Goal: Answer question/provide support: Share knowledge or assist other users

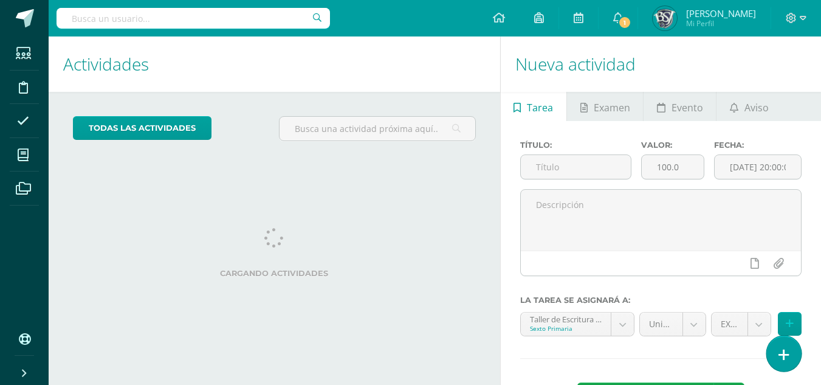
click at [785, 351] on icon at bounding box center [784, 355] width 11 height 14
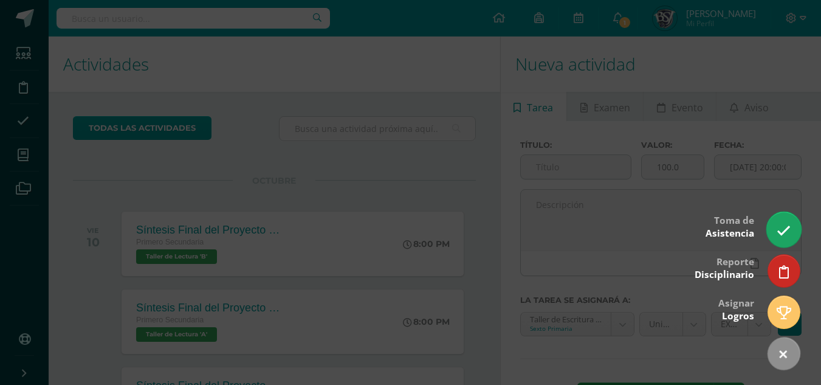
click at [772, 226] on link at bounding box center [783, 229] width 35 height 35
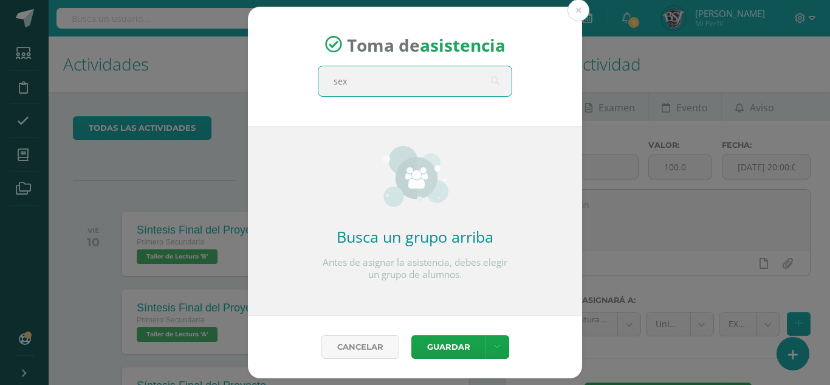
type input "sext"
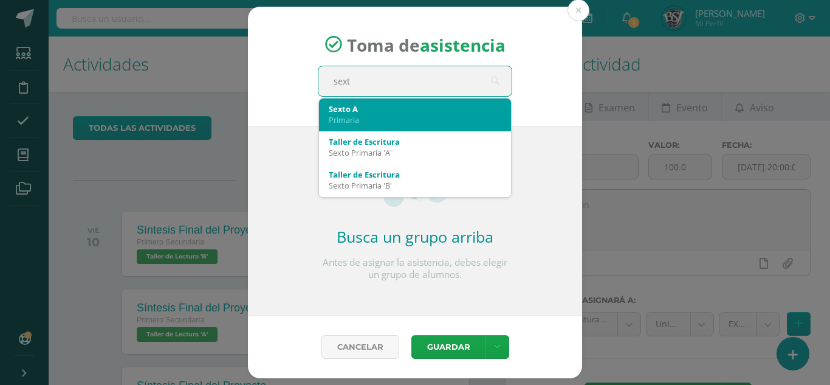
click at [383, 114] on div "Sexto A" at bounding box center [415, 108] width 173 height 11
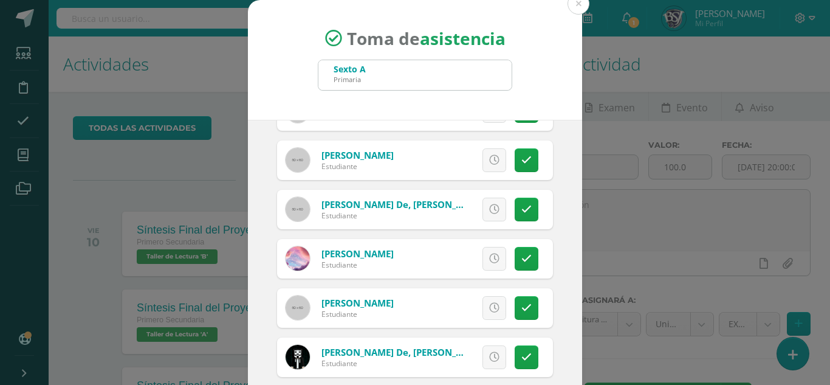
scroll to position [75, 0]
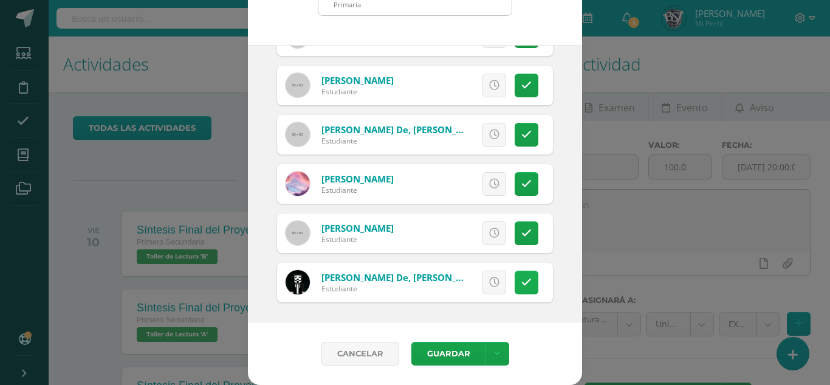
click at [521, 281] on icon at bounding box center [526, 282] width 10 height 10
click at [448, 352] on button "Guardar" at bounding box center [448, 354] width 74 height 24
